Goal: Entertainment & Leisure: Consume media (video, audio)

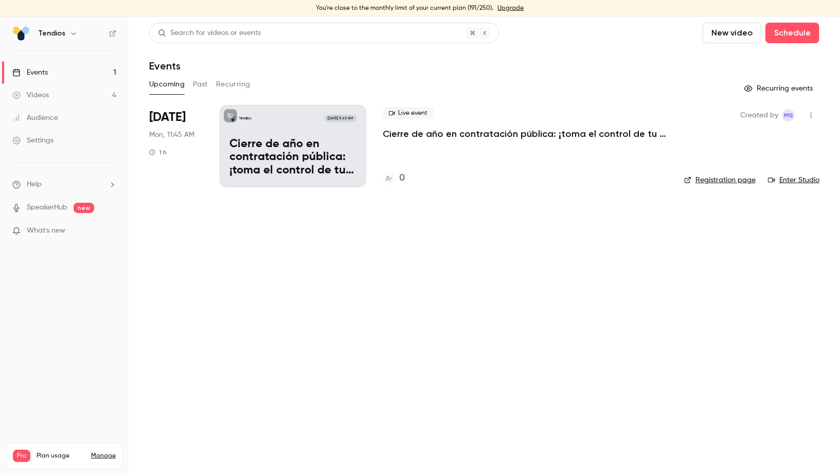
click at [85, 88] on link "Videos 4" at bounding box center [64, 95] width 129 height 23
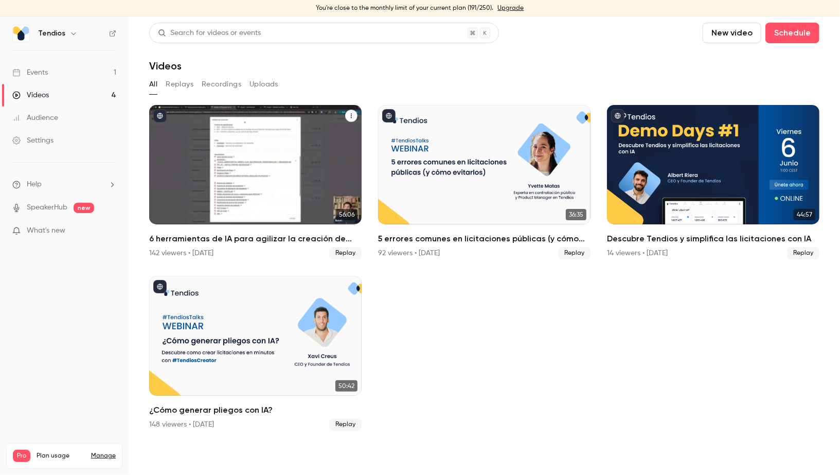
click at [196, 184] on div "6 herramientas de IA para agilizar la creación de expedientes" at bounding box center [255, 164] width 212 height 119
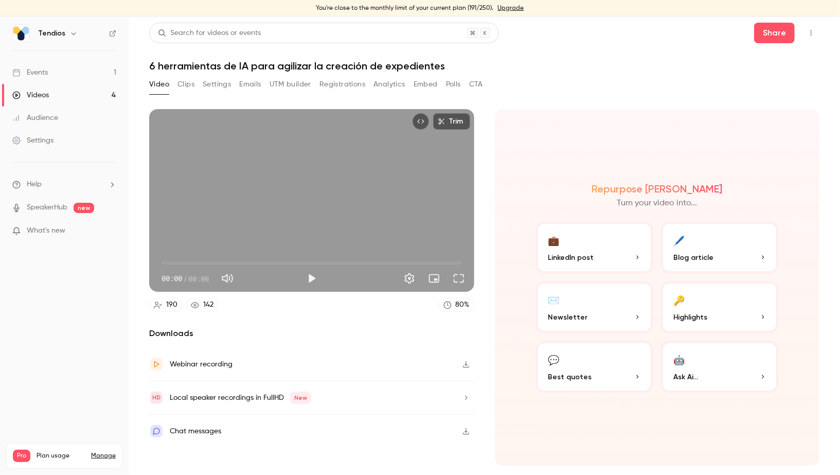
click at [201, 62] on h1 "6 herramientas de IA para agilizar la creación de expedientes" at bounding box center [484, 66] width 670 height 12
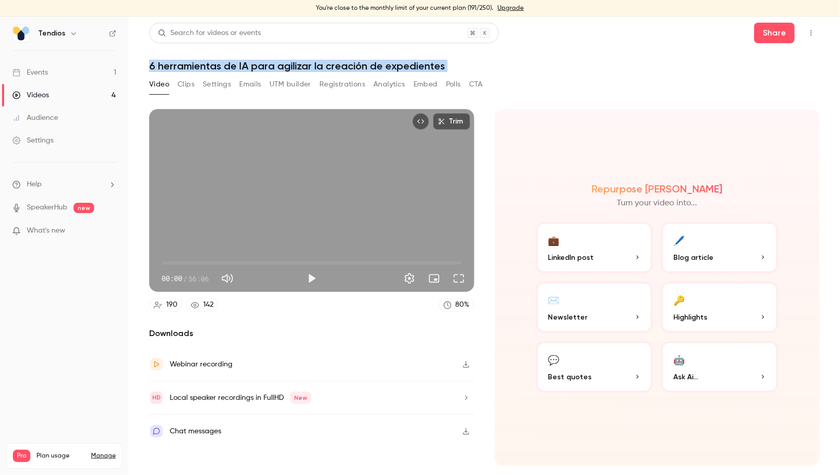
click at [201, 62] on h1 "6 herramientas de IA para agilizar la creación de expedientes" at bounding box center [484, 66] width 670 height 12
copy div "6 herramientas de IA para agilizar la creación de expedientes Video Clips Setti…"
click at [64, 72] on link "Events 1" at bounding box center [64, 72] width 129 height 23
